Goal: Information Seeking & Learning: Learn about a topic

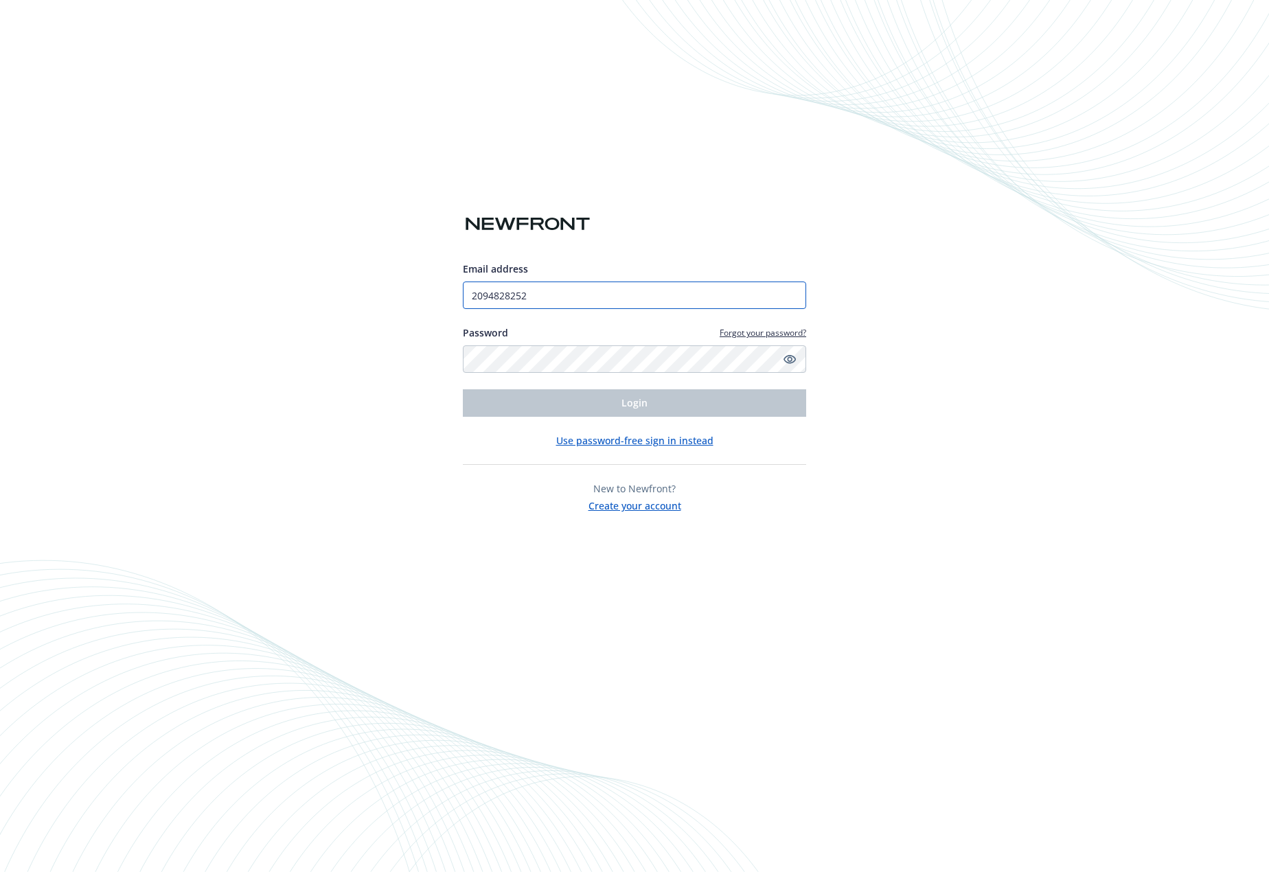
drag, startPoint x: 551, startPoint y: 295, endPoint x: 378, endPoint y: 298, distance: 173.1
click at [378, 298] on div "Email address 2094828252 Password Forgot your password? Login Use password-free…" at bounding box center [634, 436] width 1269 height 872
type input "[EMAIL_ADDRESS][DOMAIN_NAME]"
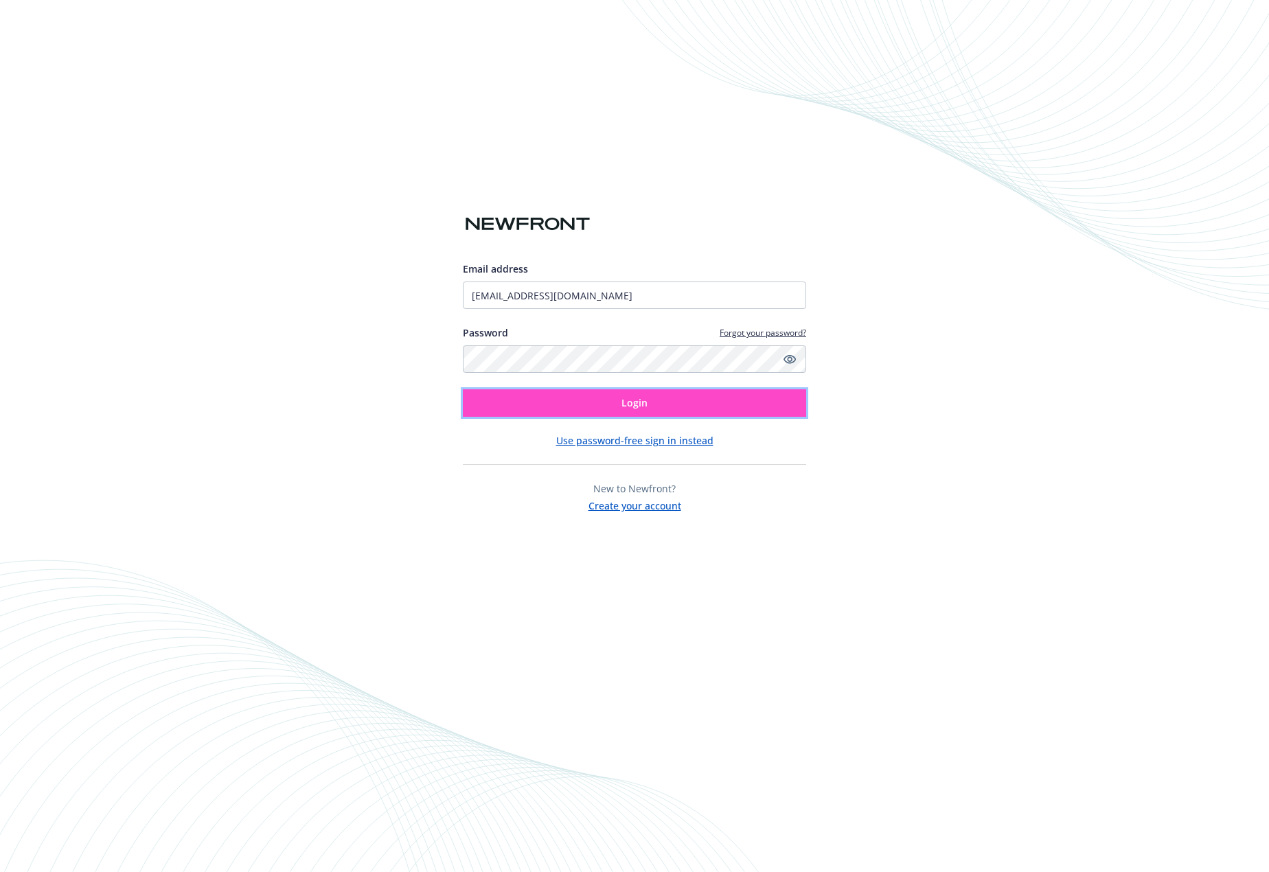
click at [573, 394] on button "Login" at bounding box center [634, 402] width 343 height 27
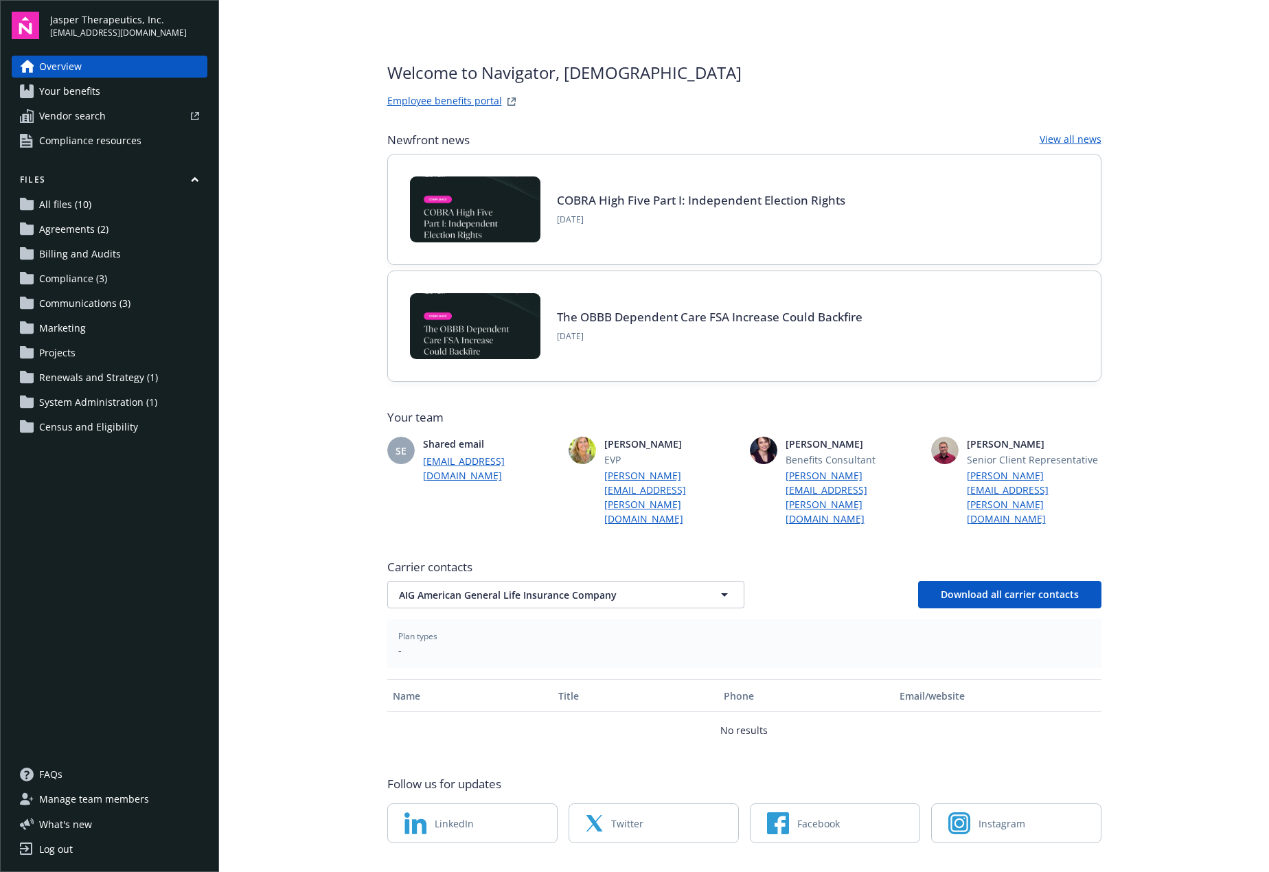
click at [62, 87] on span "Your benefits" at bounding box center [69, 91] width 61 height 22
